Goal: Task Accomplishment & Management: Manage account settings

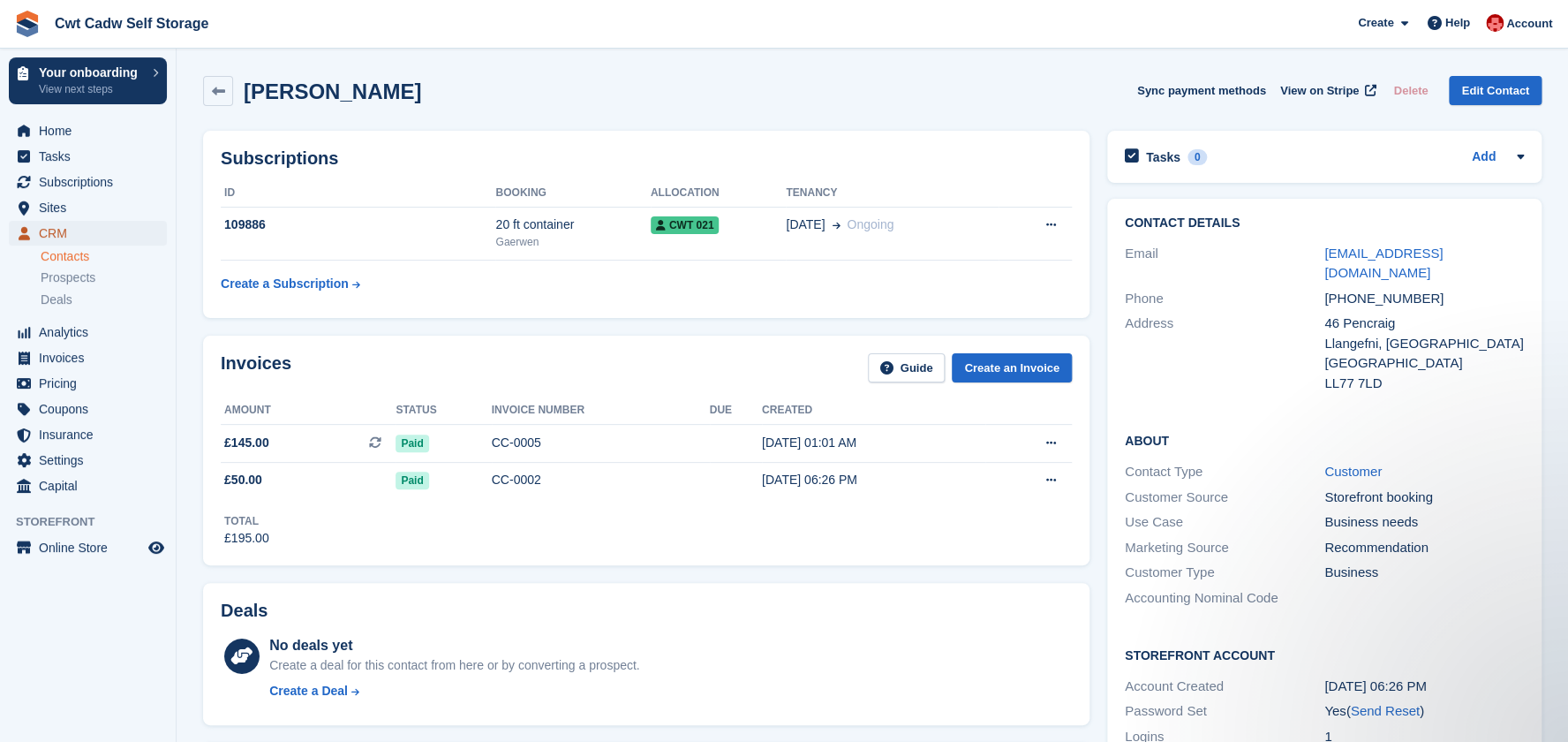
click at [96, 229] on span "CRM" at bounding box center [91, 233] width 106 height 25
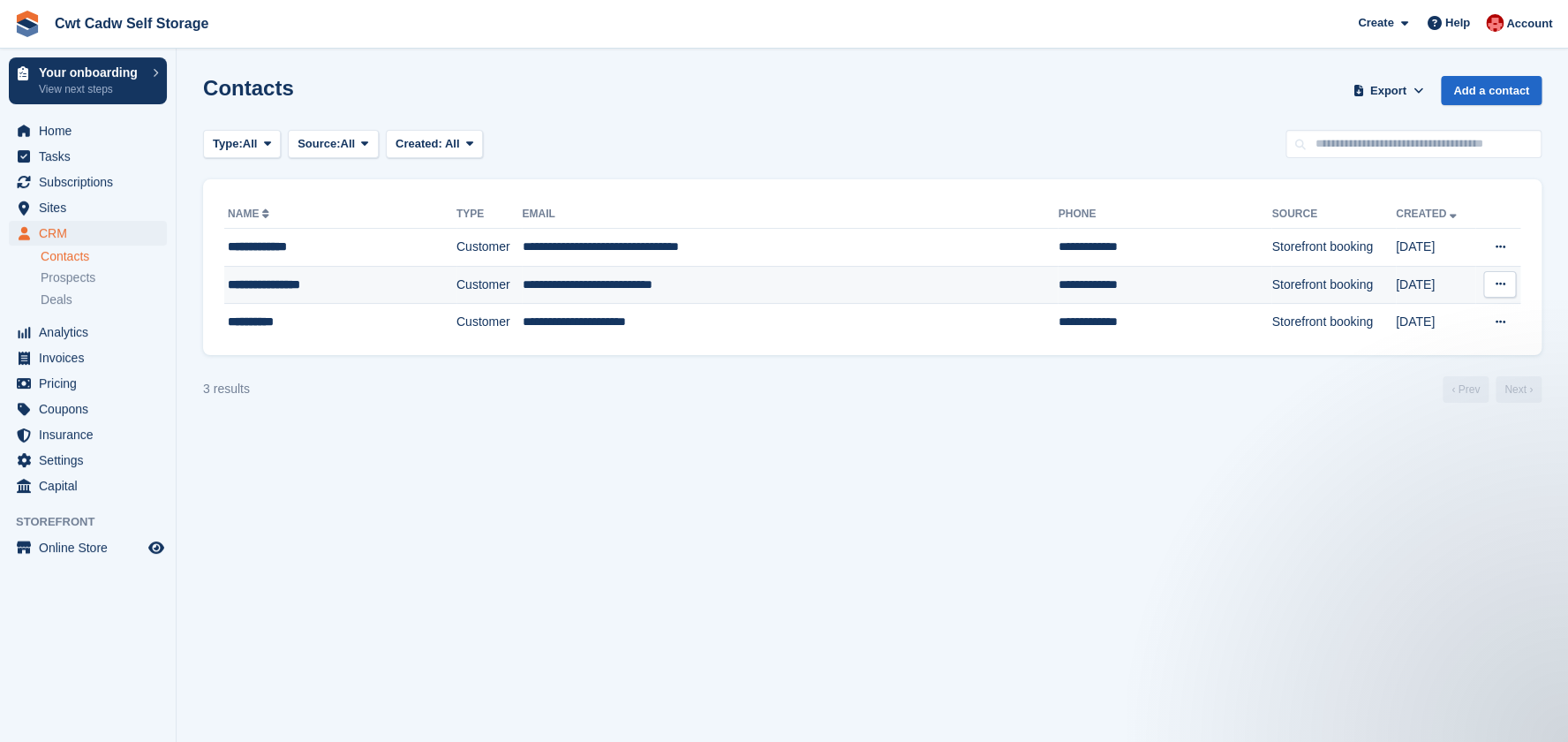
click at [493, 293] on td "Customer" at bounding box center [488, 285] width 66 height 38
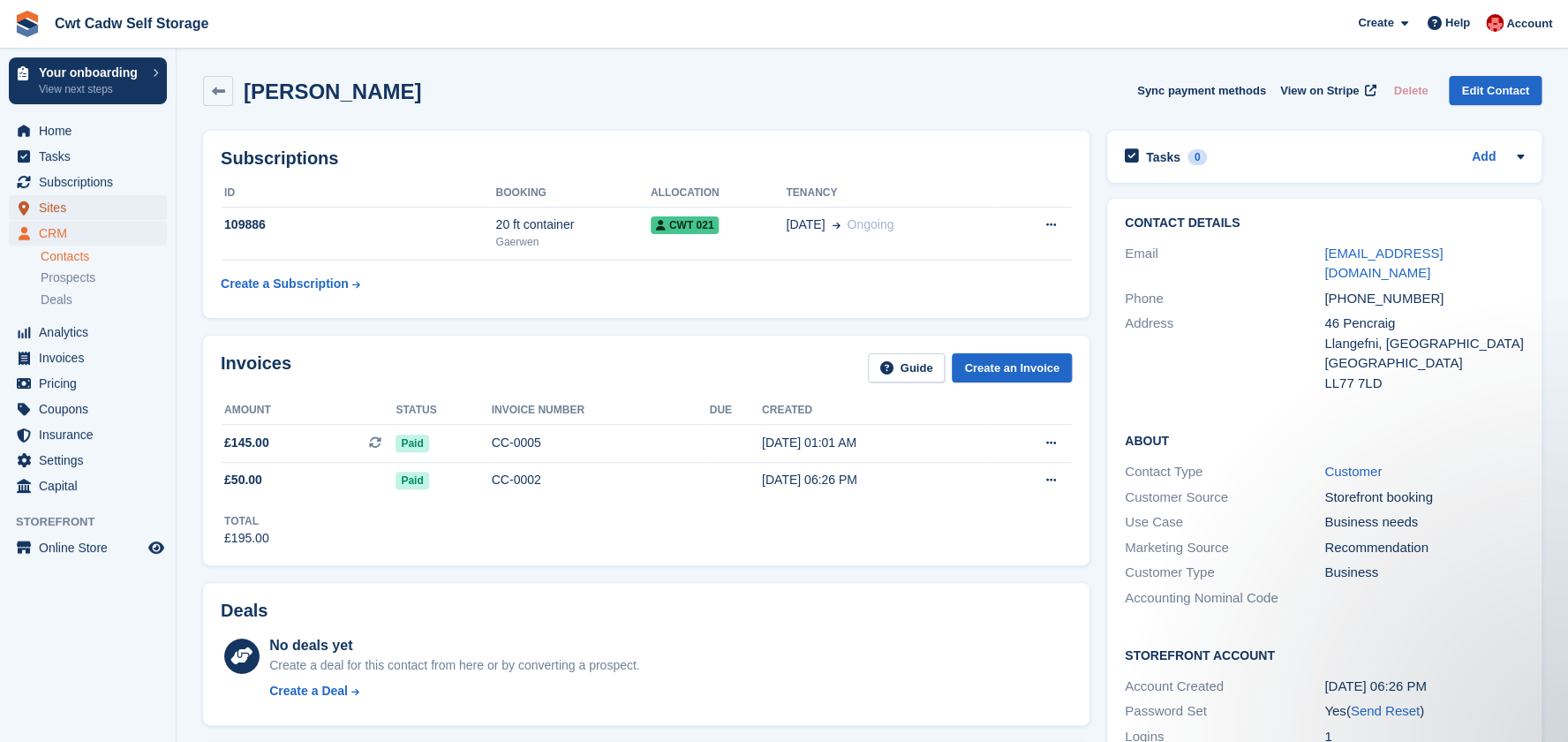
click at [66, 214] on span "Sites" at bounding box center [91, 207] width 106 height 25
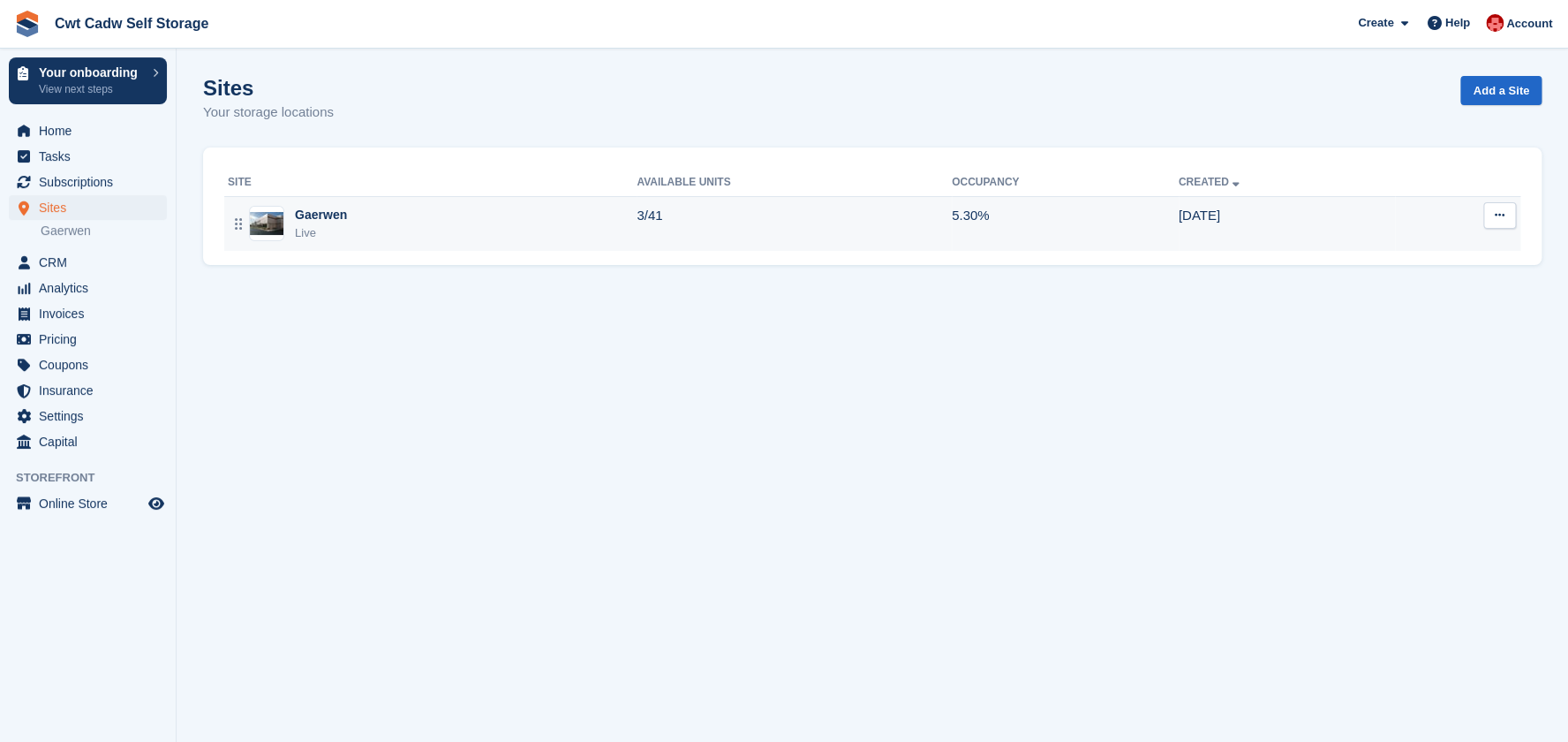
click at [1502, 207] on button at bounding box center [1499, 215] width 32 height 27
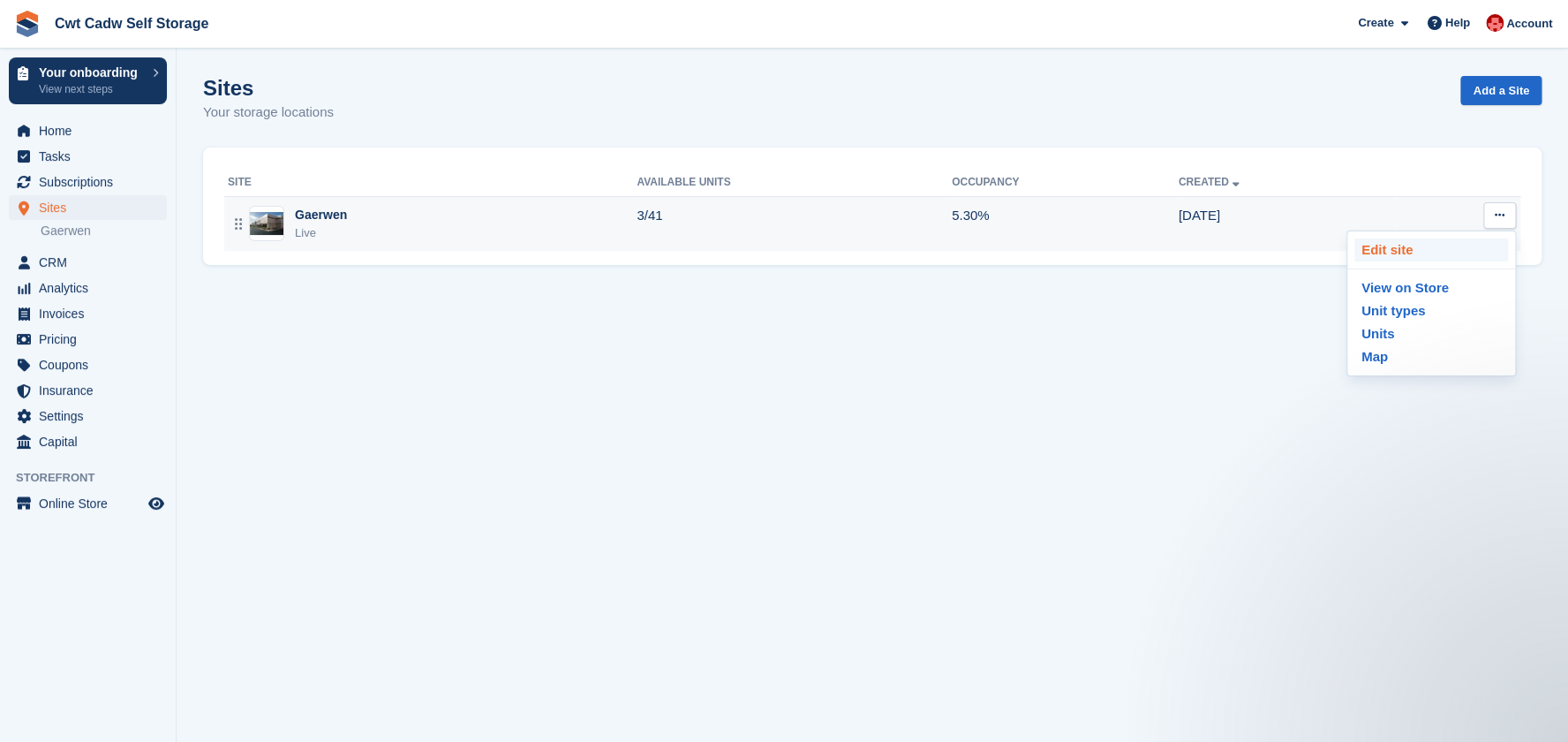
click at [1417, 247] on p "Edit site" at bounding box center [1431, 249] width 153 height 23
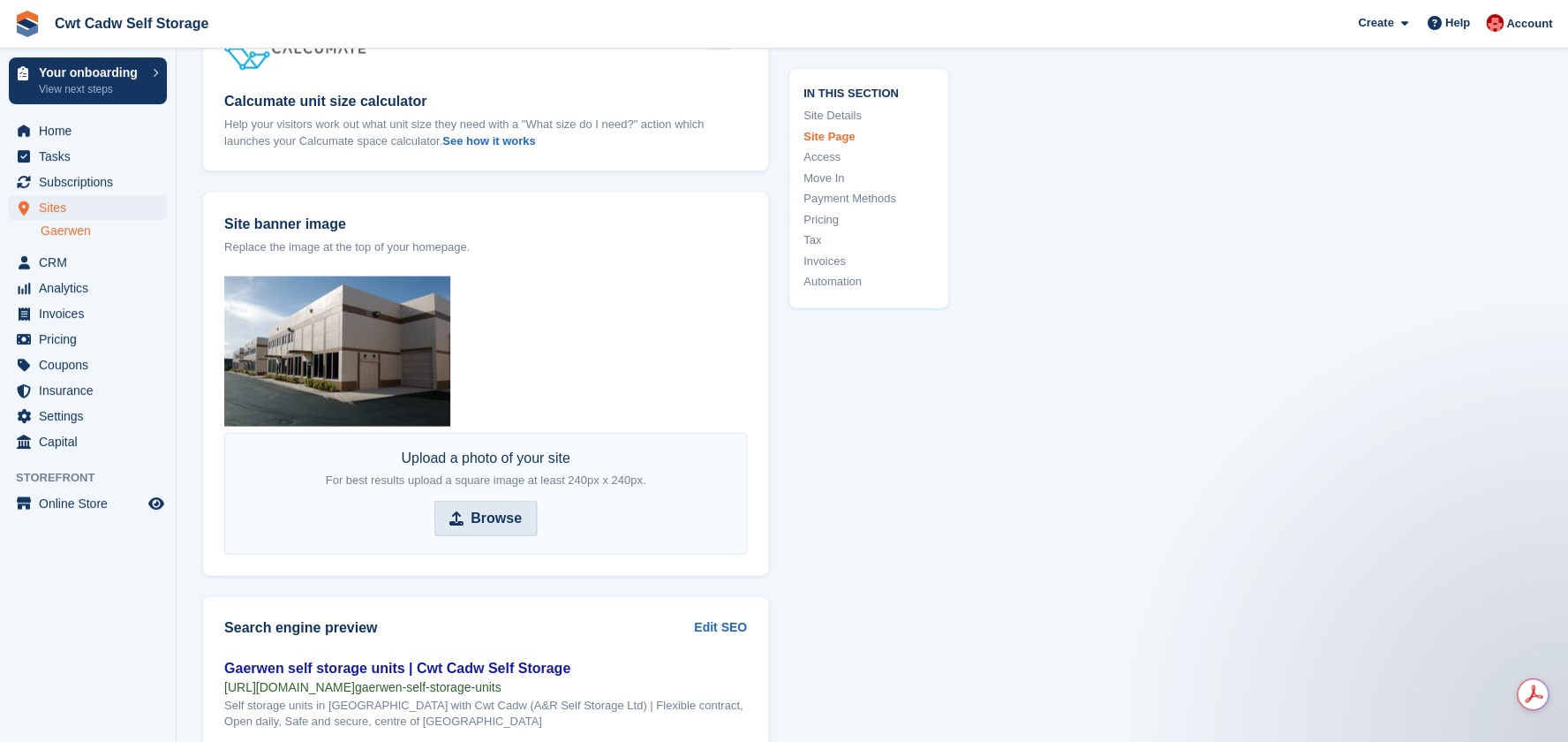
click at [495, 516] on strong "Browse" at bounding box center [496, 518] width 51 height 21
click at [495, 516] on input "Browse" at bounding box center [485, 518] width 103 height 35
type input "**********"
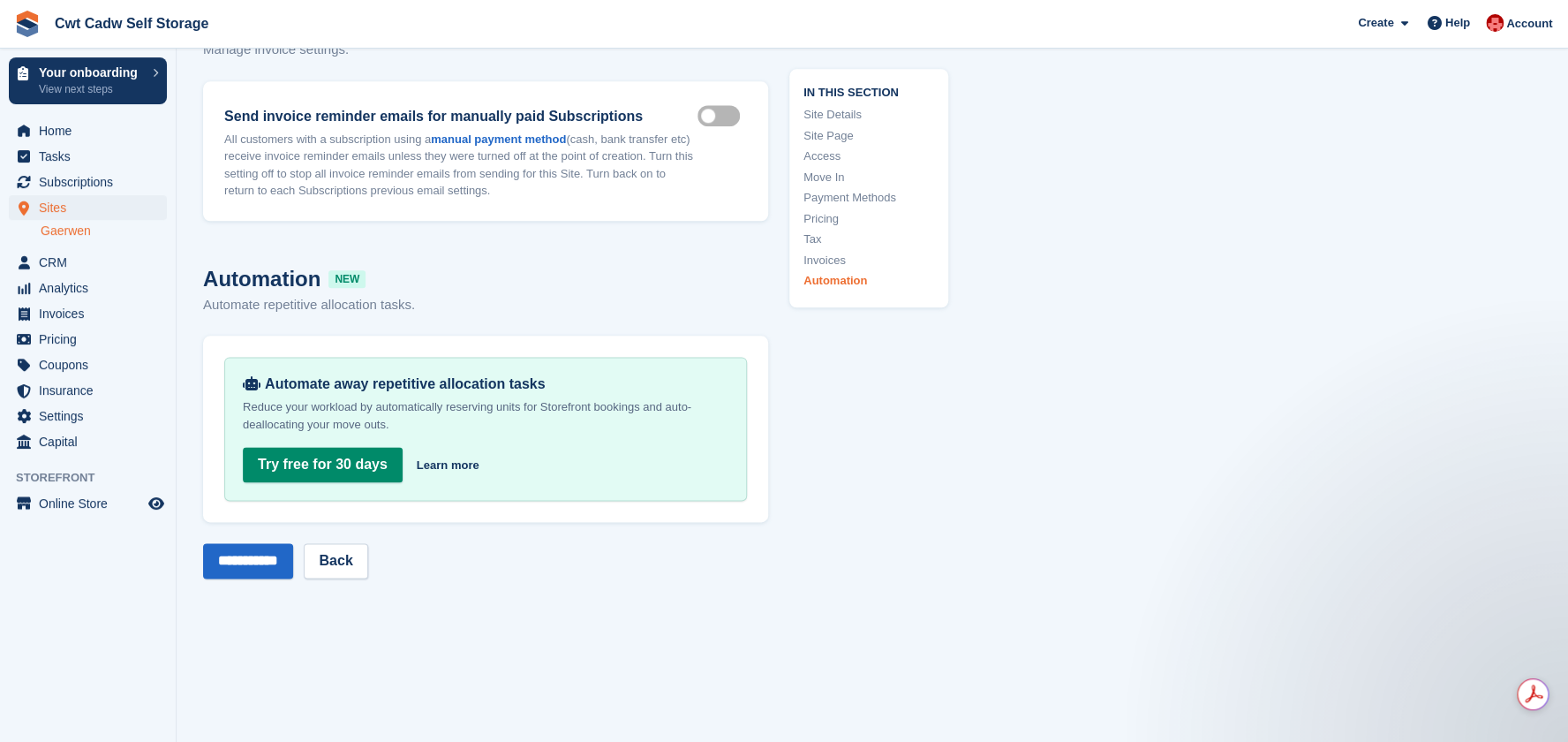
scroll to position [7898, 0]
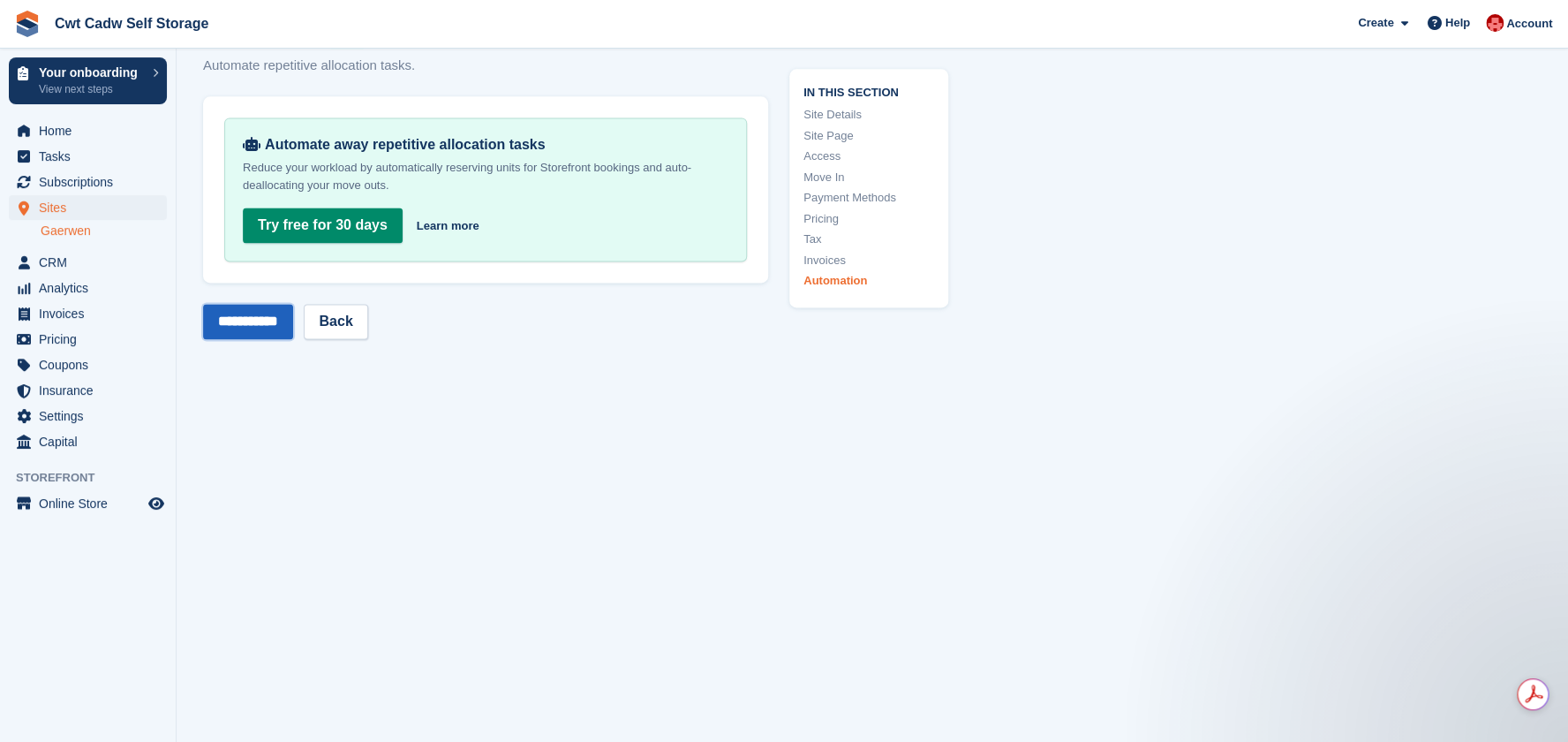
click at [287, 318] on input "**********" at bounding box center [248, 322] width 90 height 35
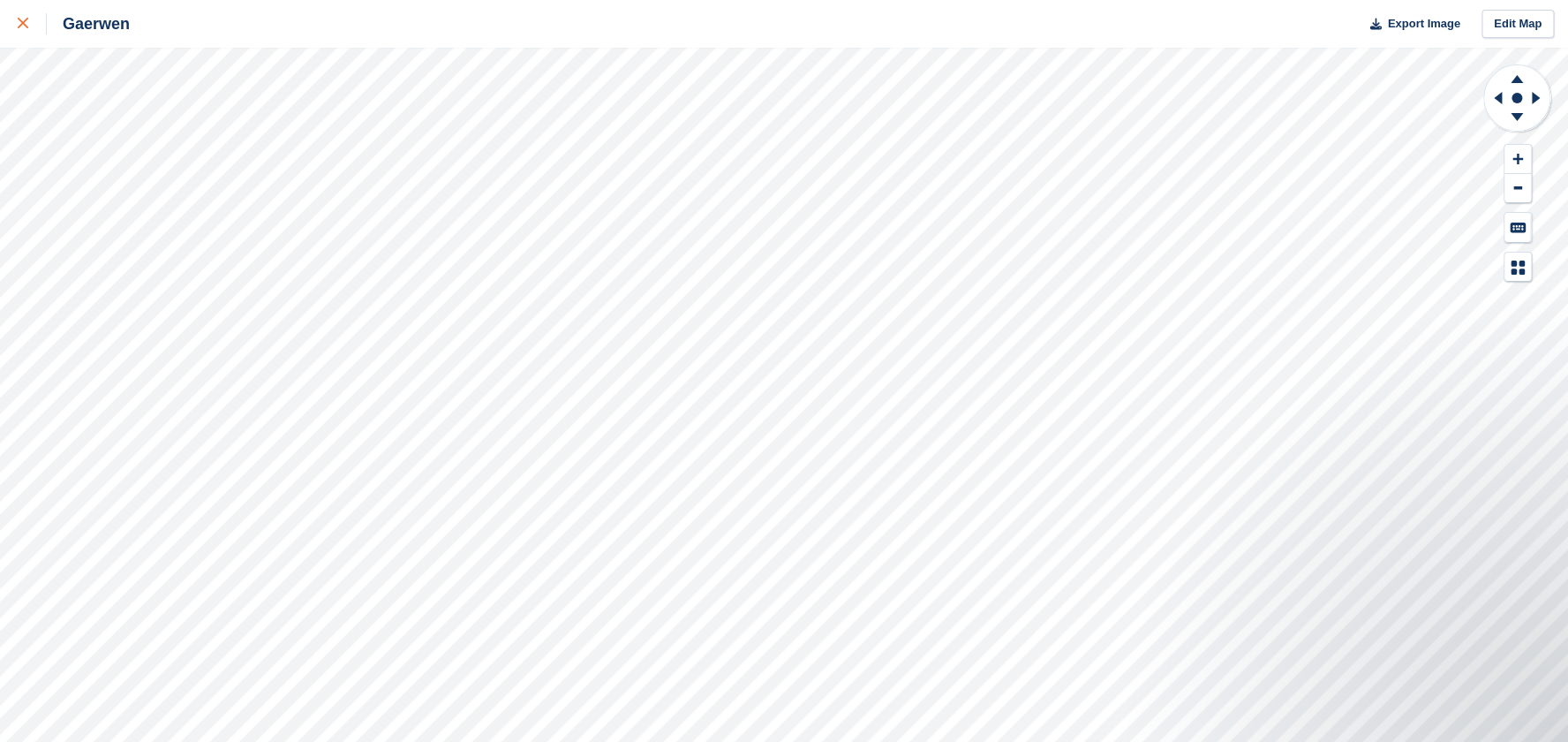
click at [18, 24] on icon at bounding box center [22, 22] width 10 height 10
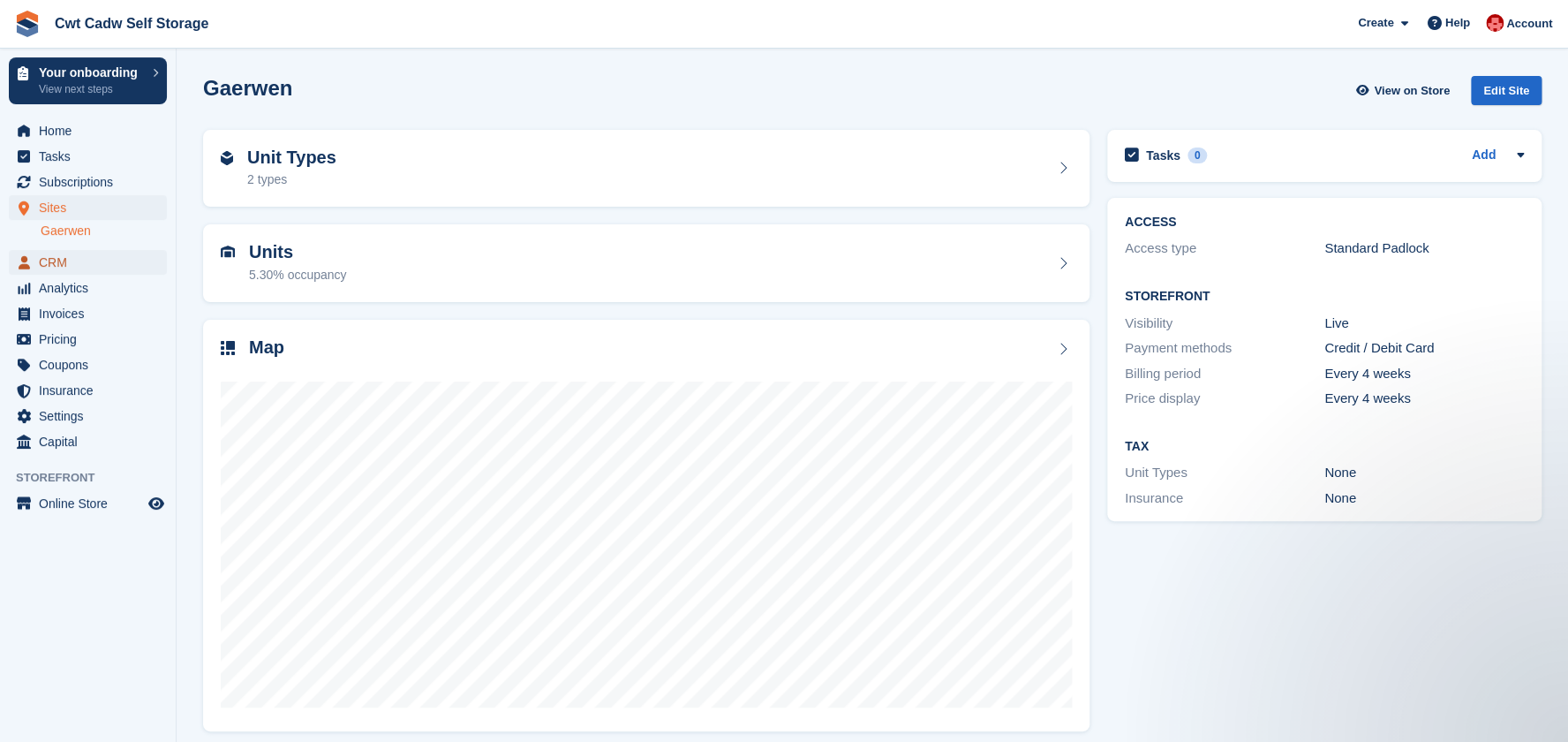
click at [78, 263] on span "CRM" at bounding box center [91, 262] width 106 height 25
